Goal: Navigation & Orientation: Find specific page/section

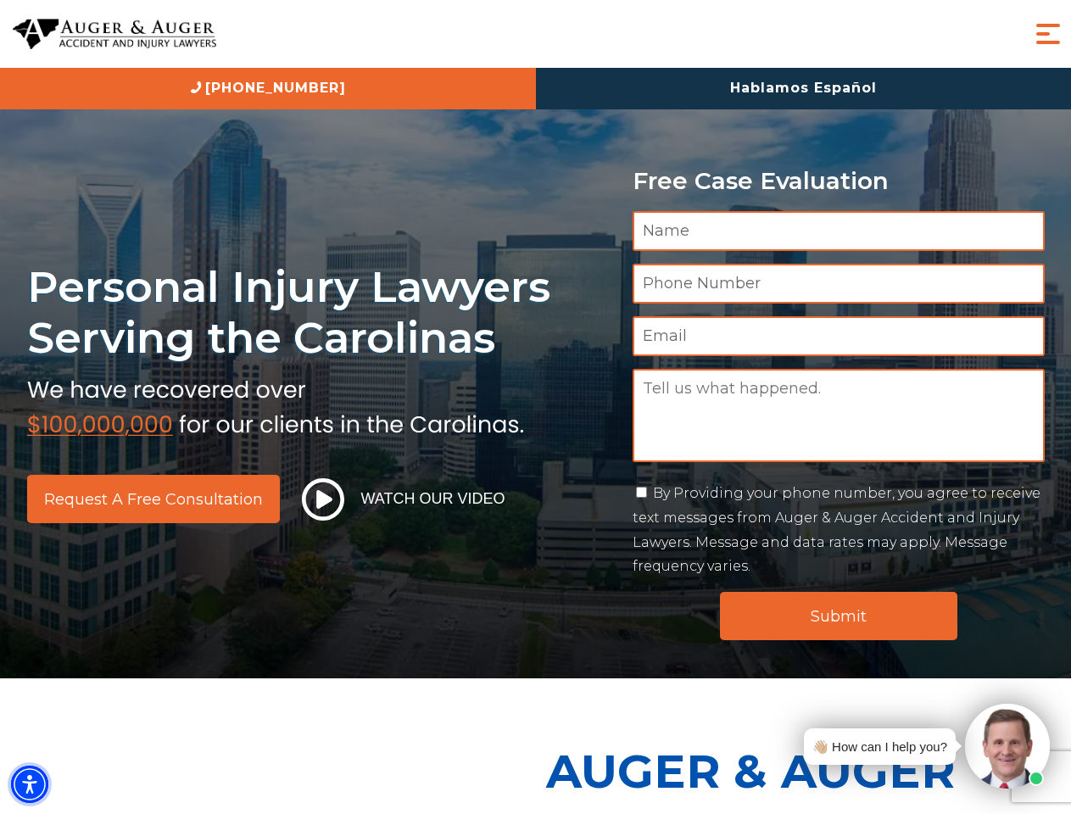
click at [30, 784] on img "Accessibility Menu" at bounding box center [29, 783] width 37 height 37
